Goal: Find specific page/section: Find specific page/section

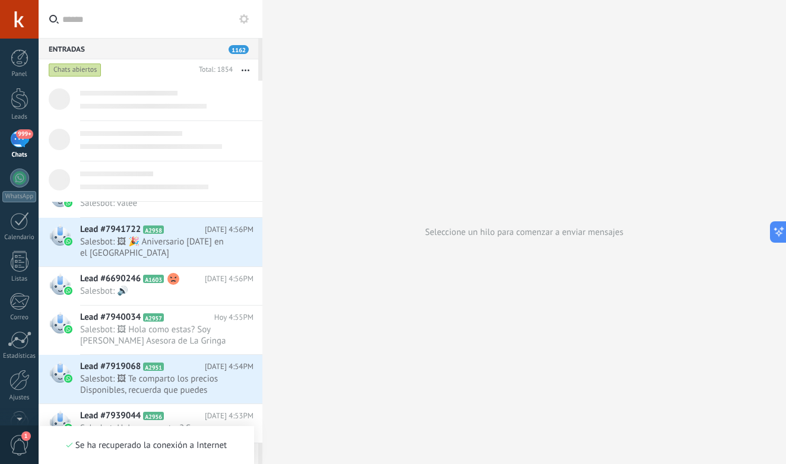
click at [20, 144] on div "999+" at bounding box center [19, 139] width 19 height 17
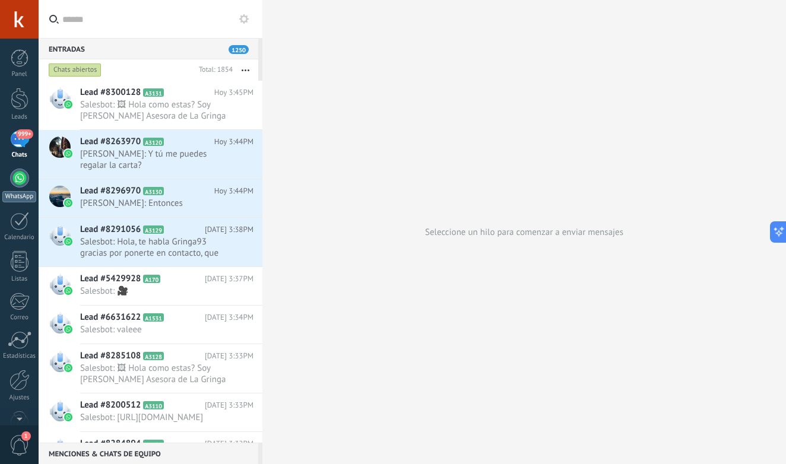
click at [20, 186] on div at bounding box center [19, 178] width 19 height 19
